Goal: Navigation & Orientation: Go to known website

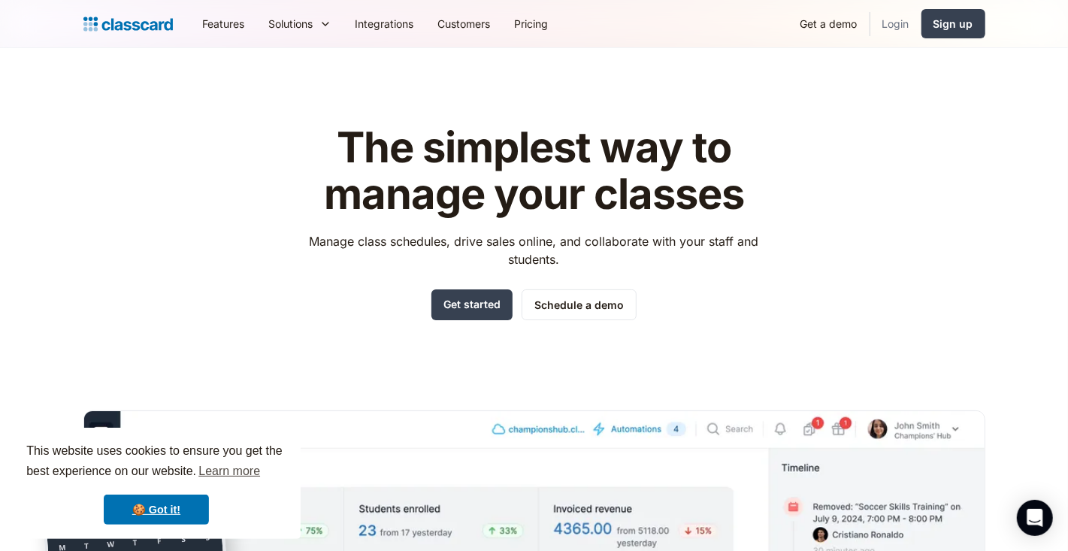
click at [904, 23] on link "Login" at bounding box center [896, 24] width 51 height 34
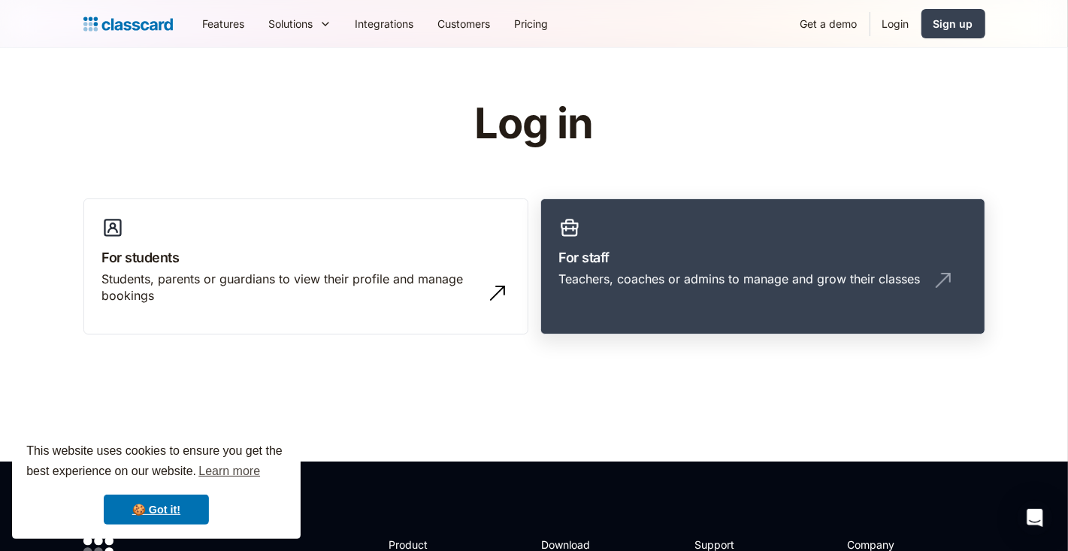
click at [701, 280] on div "Teachers, coaches or admins to manage and grow their classes" at bounding box center [740, 279] width 362 height 17
